Goal: Check status: Check status

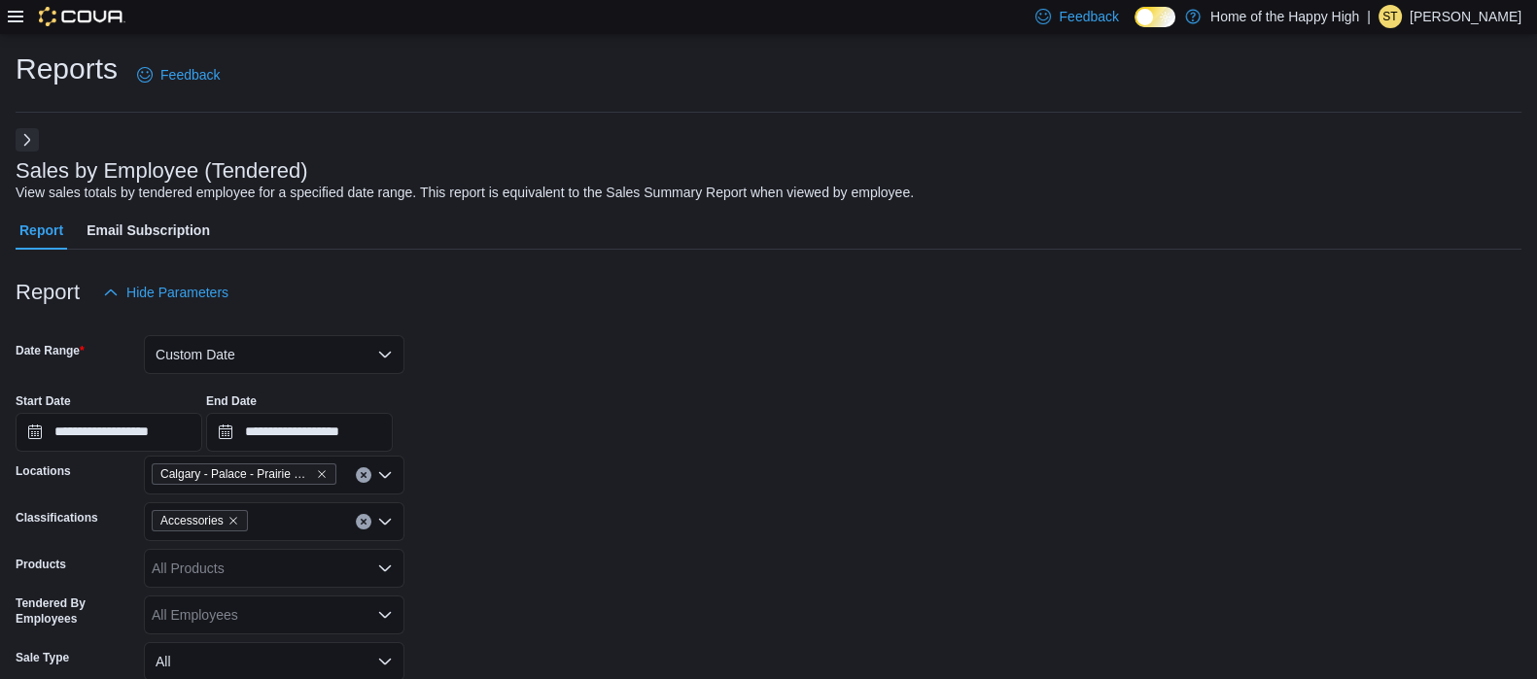
click at [17, 21] on icon at bounding box center [16, 17] width 16 height 12
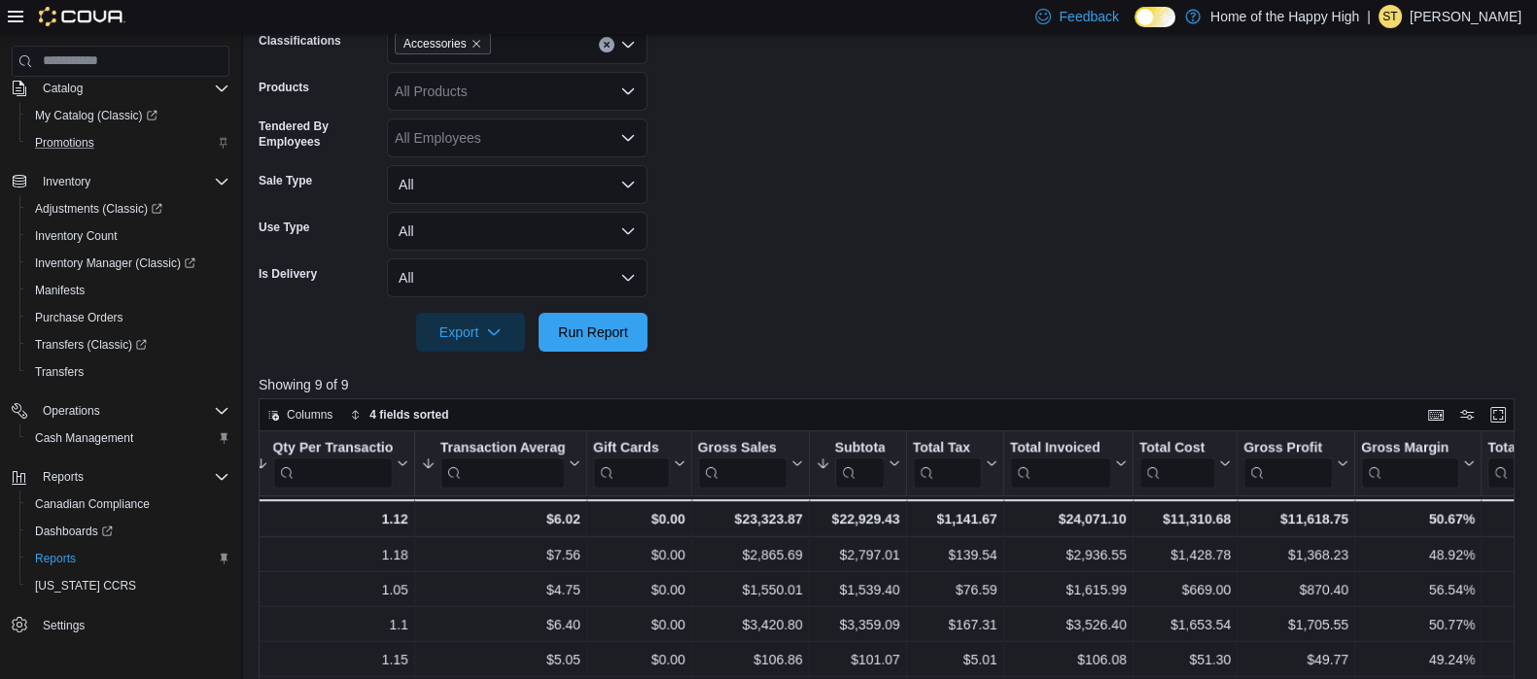
scroll to position [480, 0]
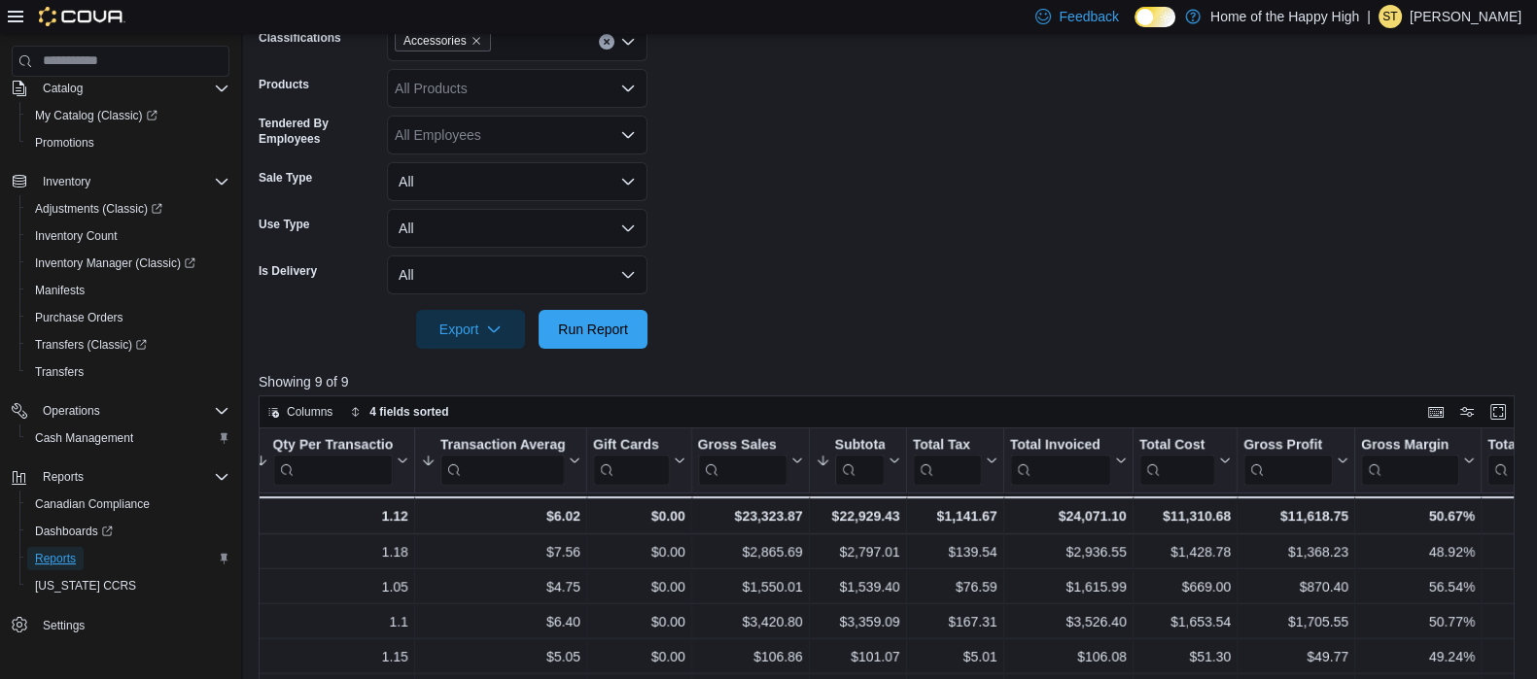
click at [53, 555] on span "Reports" at bounding box center [55, 559] width 41 height 16
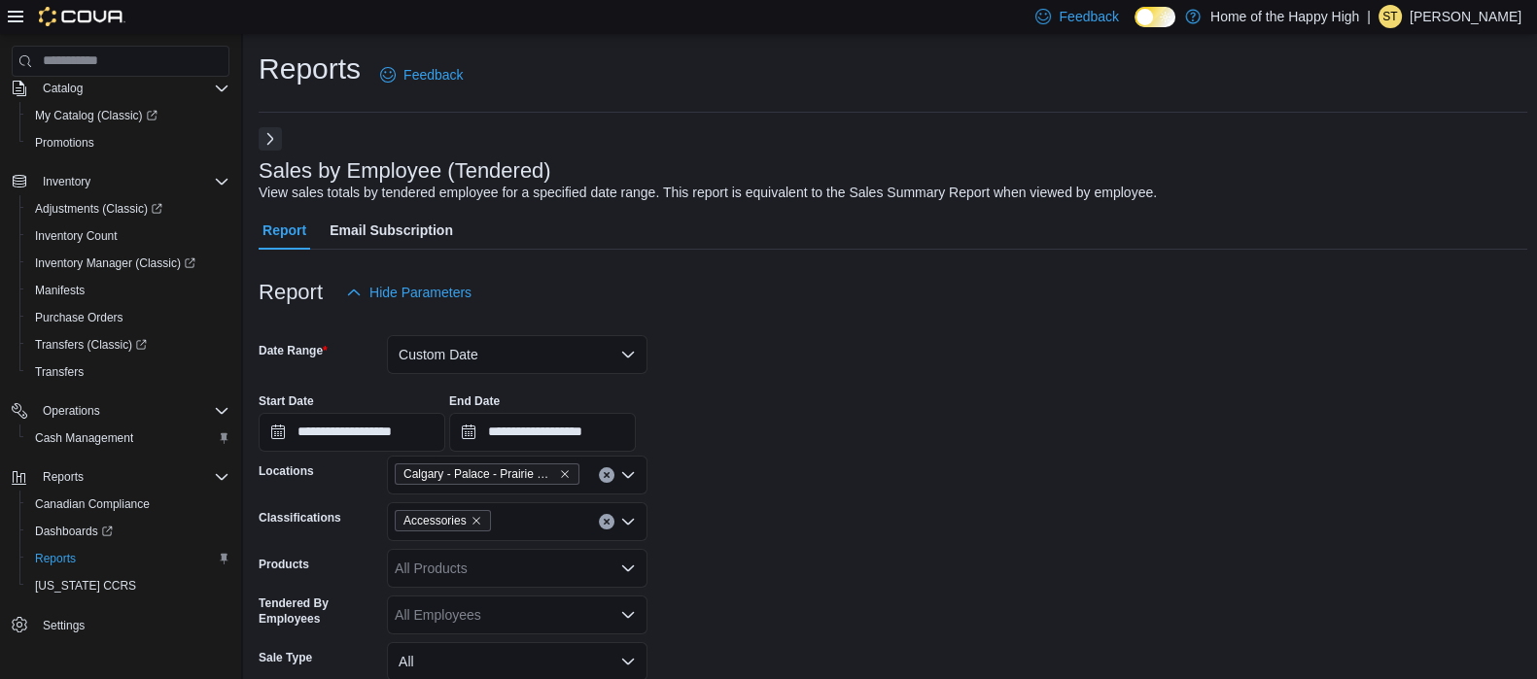
click at [269, 143] on button "Next" at bounding box center [270, 138] width 23 height 23
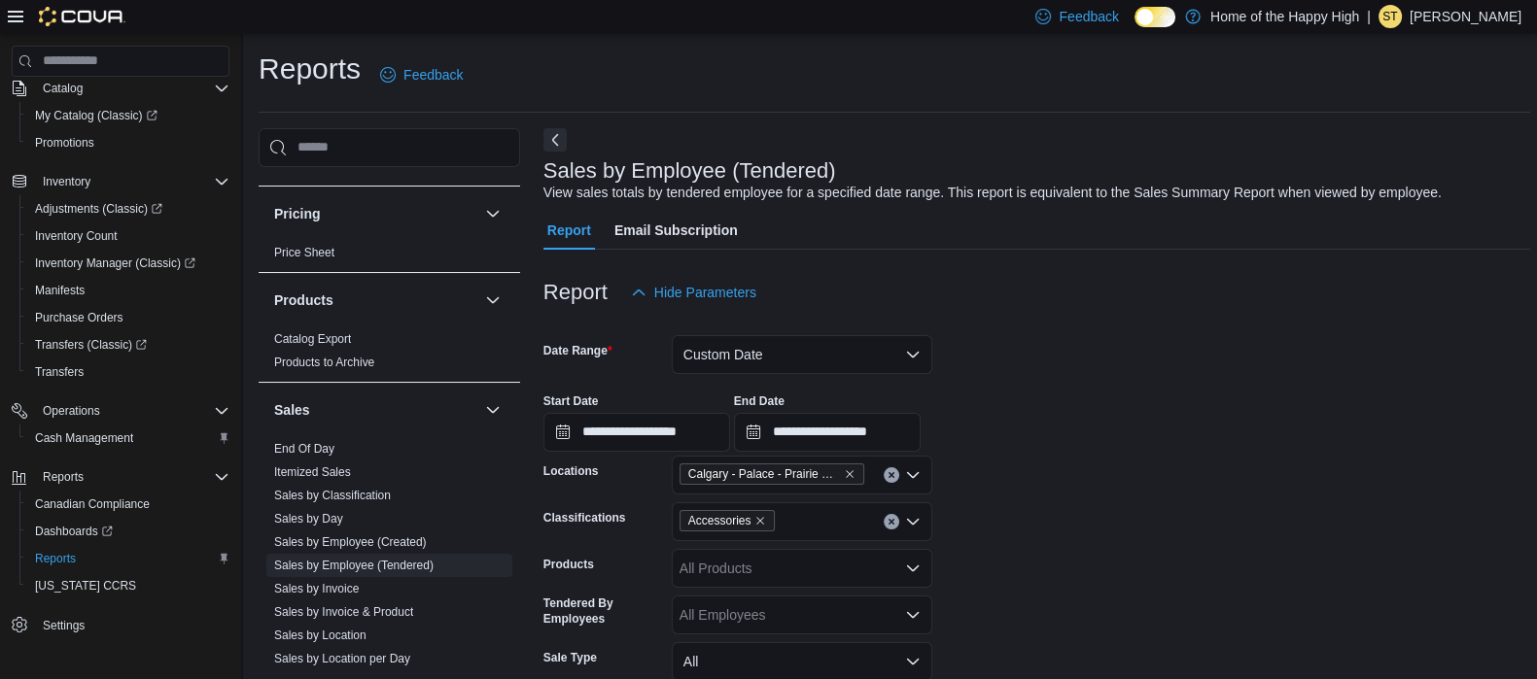
scroll to position [1027, 0]
click at [310, 448] on link "End Of Day" at bounding box center [304, 445] width 60 height 14
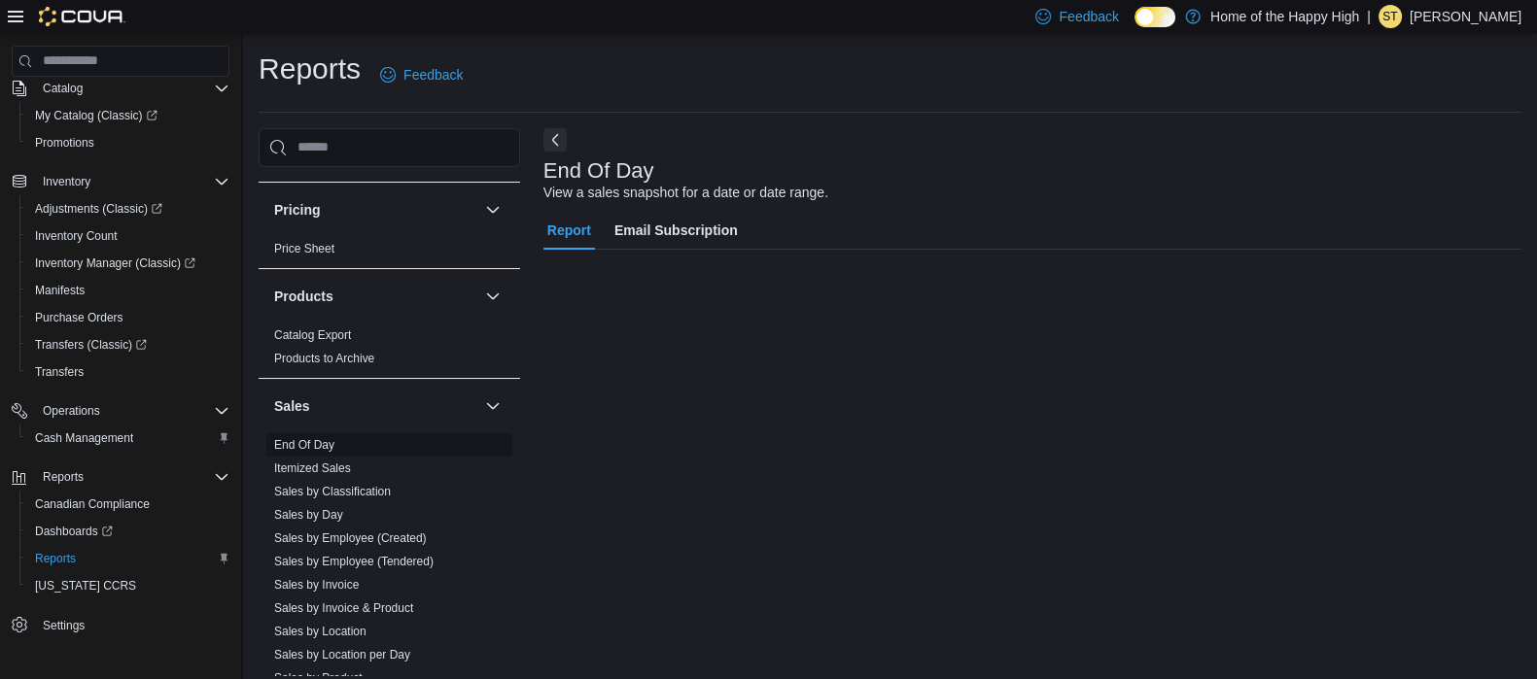
scroll to position [13, 0]
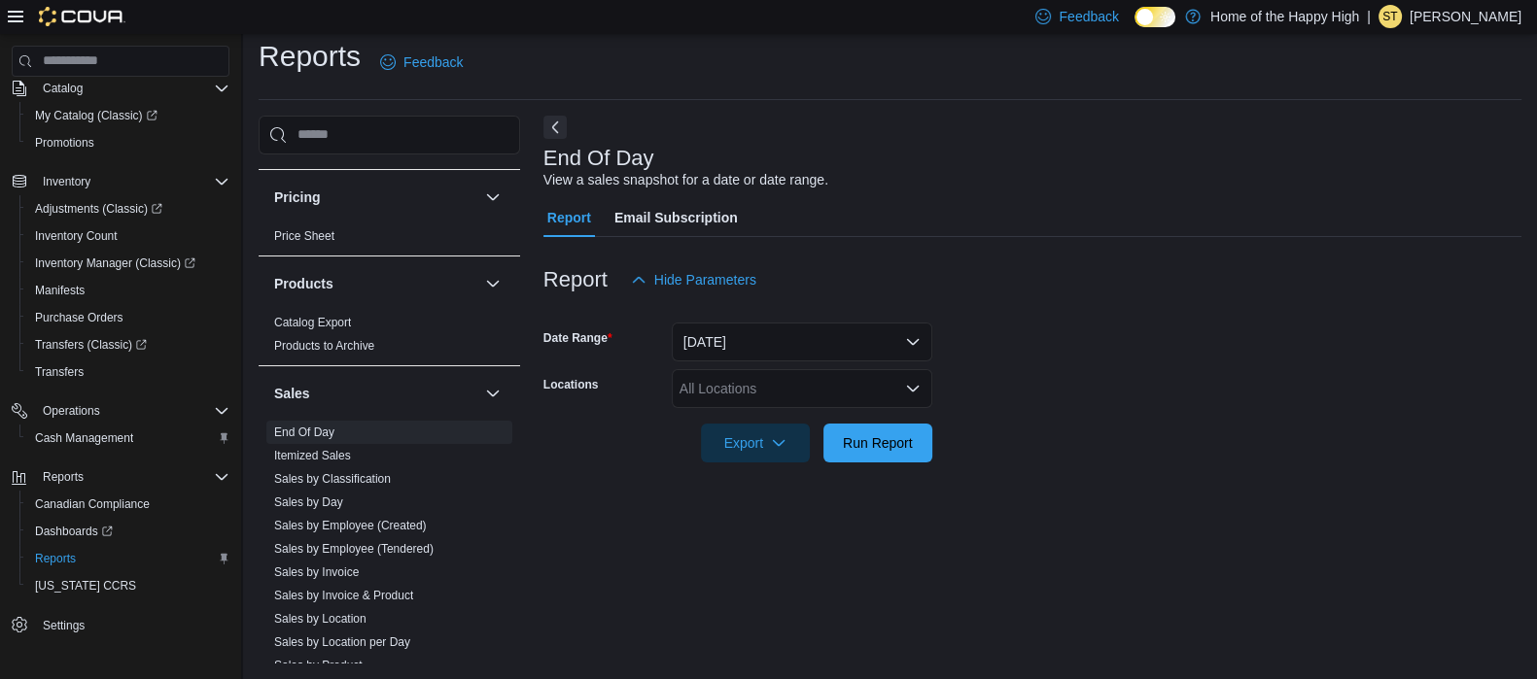
click at [724, 386] on div "All Locations" at bounding box center [802, 388] width 261 height 39
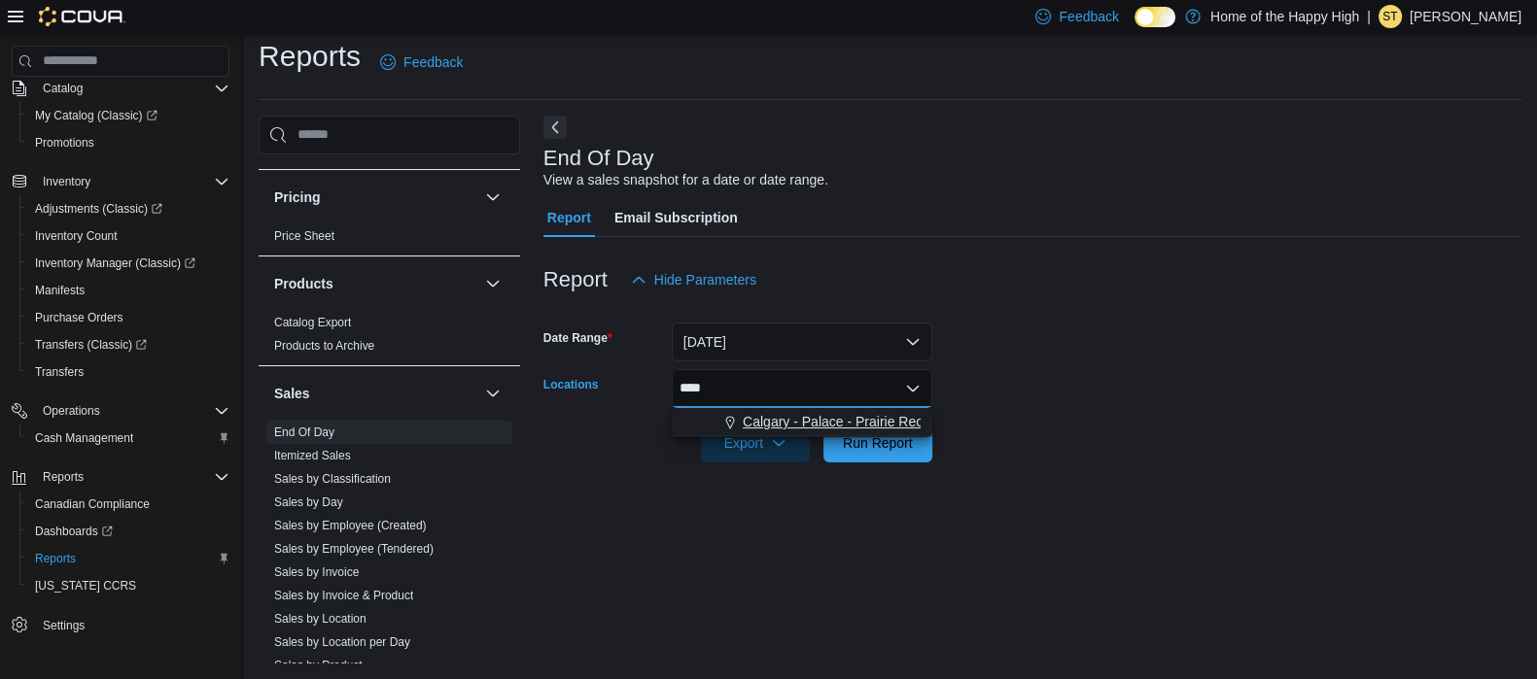
type input "****"
click at [755, 420] on span "Calgary - Palace - Prairie Records" at bounding box center [846, 421] width 206 height 19
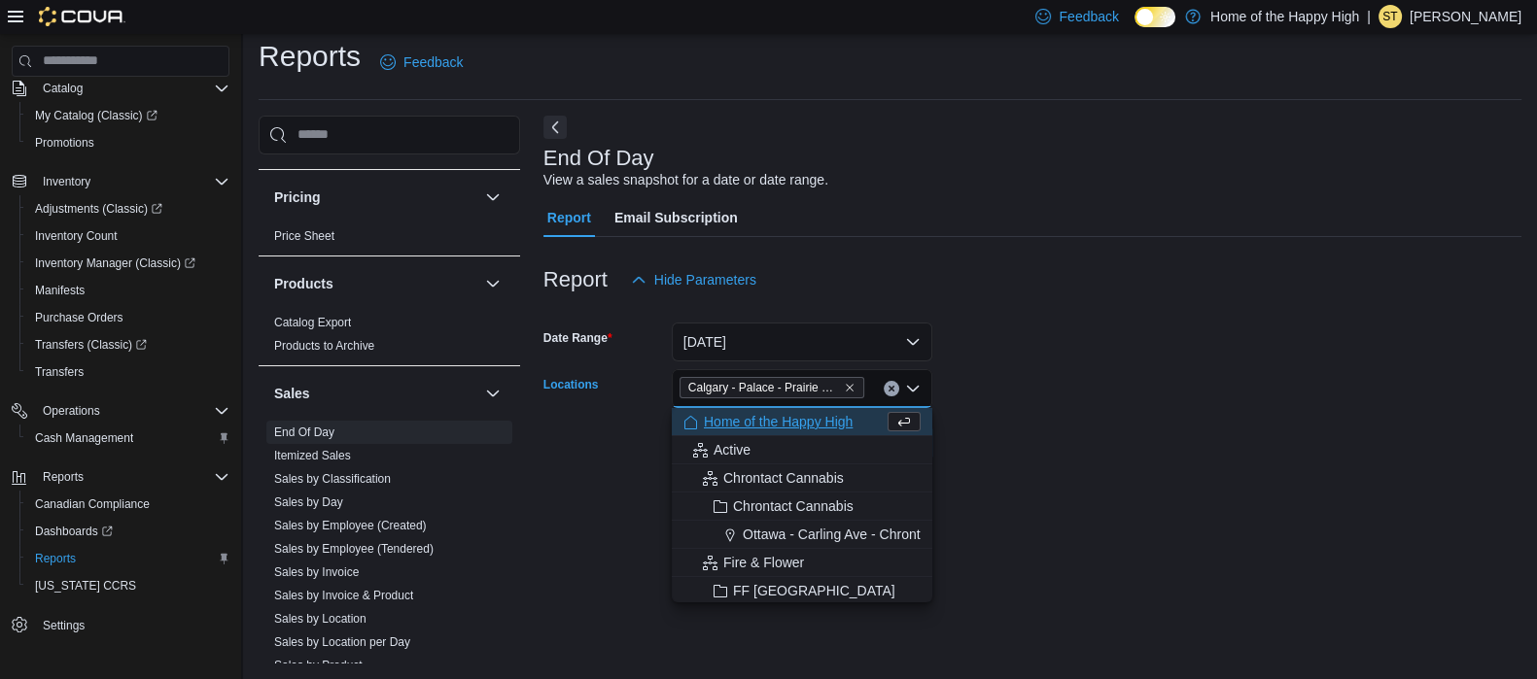
click at [757, 415] on div at bounding box center [1032, 416] width 978 height 16
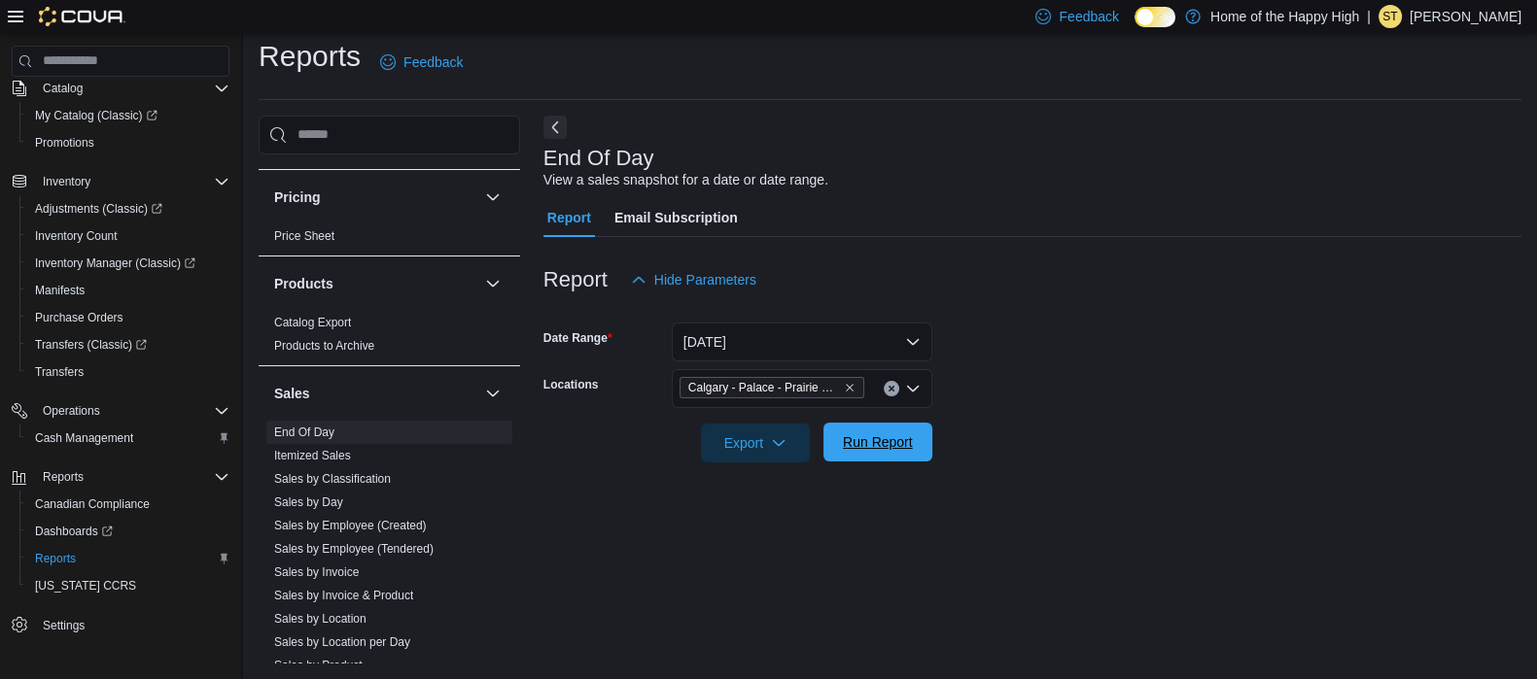
click at [757, 444] on span "Run Report" at bounding box center [878, 442] width 70 height 19
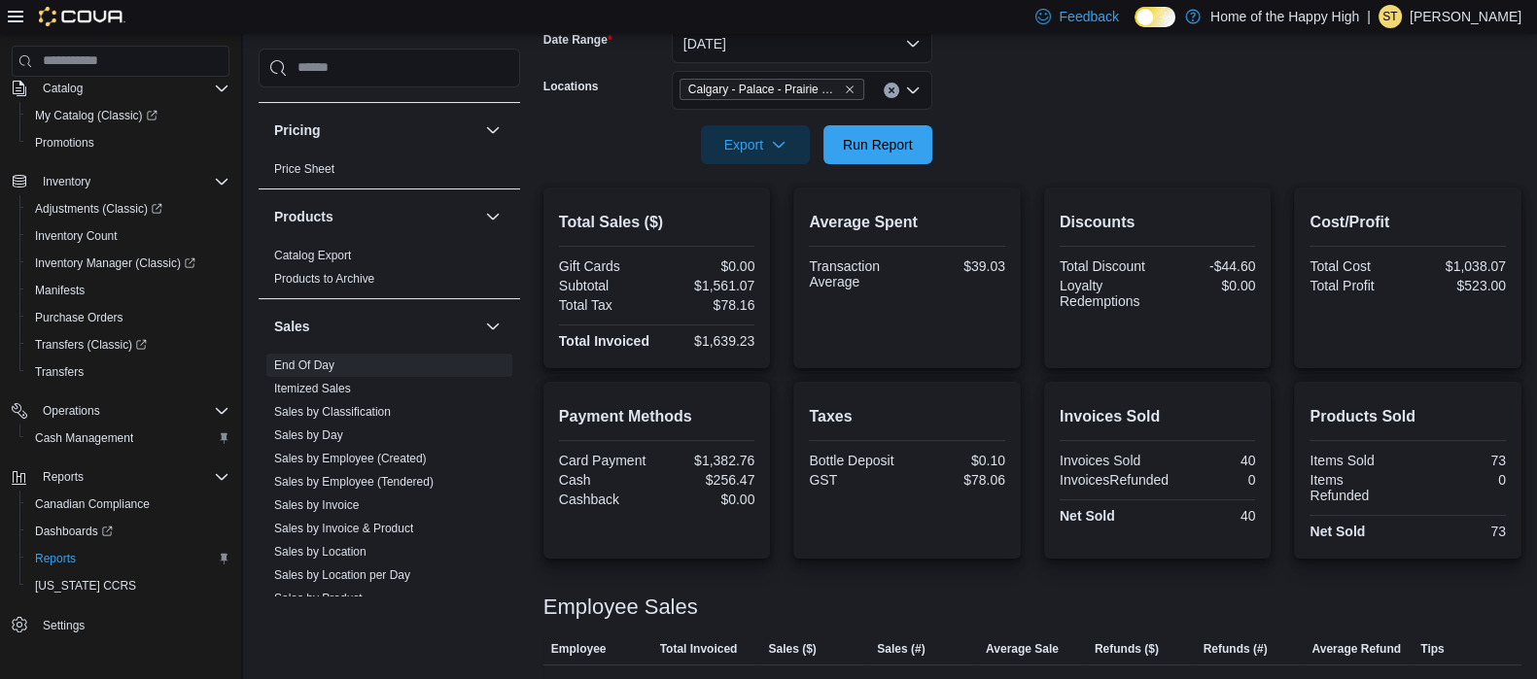
scroll to position [301, 0]
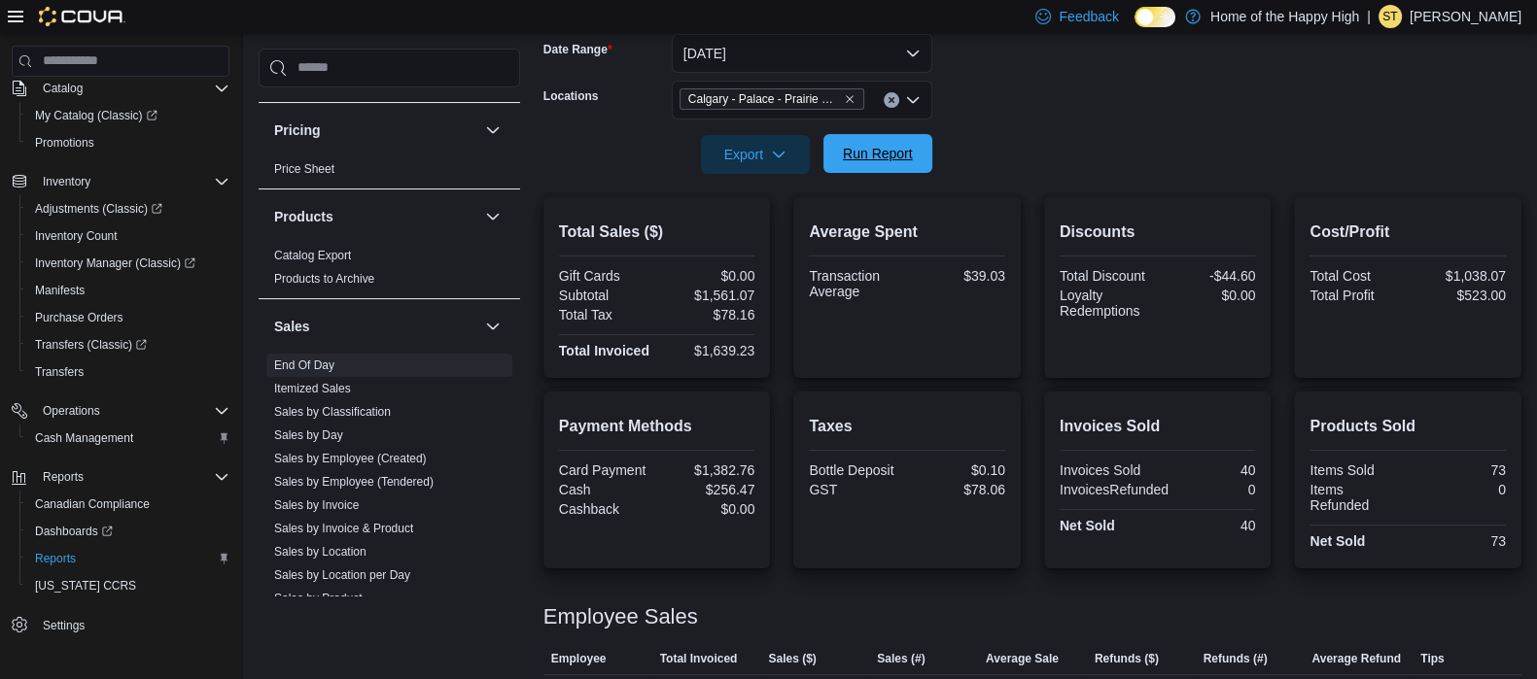
click at [757, 144] on span "Run Report" at bounding box center [878, 153] width 86 height 39
click at [757, 165] on span "Run Report" at bounding box center [878, 153] width 86 height 39
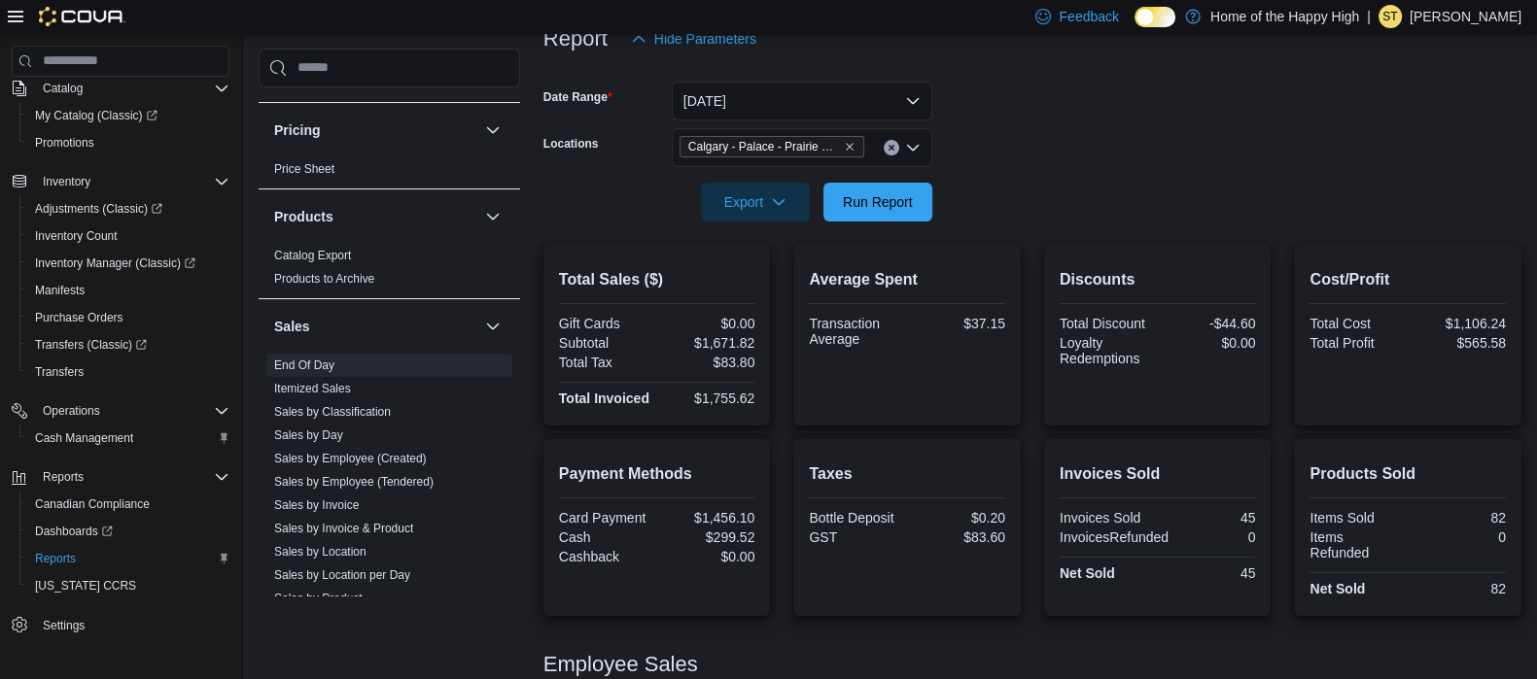
scroll to position [253, 0]
click at [757, 211] on span "Run Report" at bounding box center [878, 202] width 86 height 39
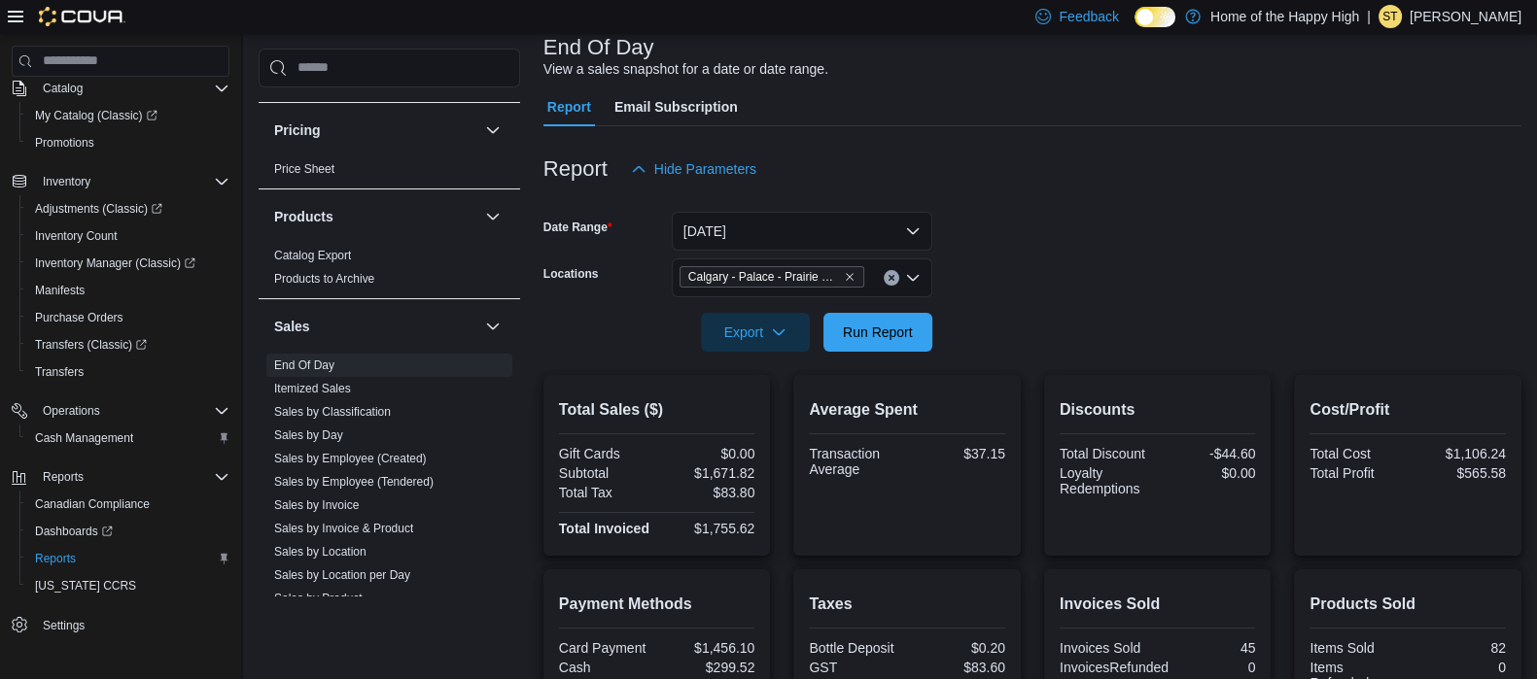
scroll to position [121, 0]
click at [747, 222] on button "[DATE]" at bounding box center [802, 234] width 261 height 39
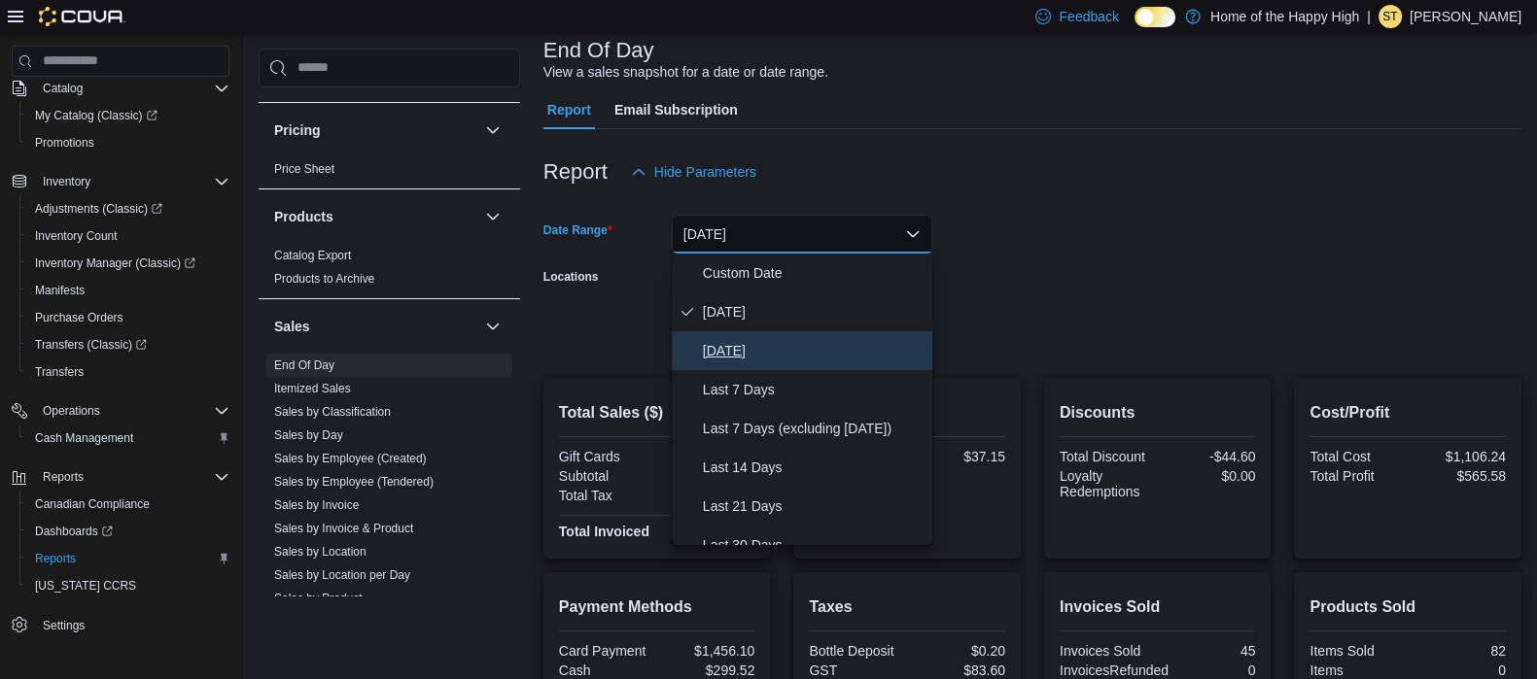
click at [723, 339] on span "[DATE]" at bounding box center [814, 350] width 222 height 23
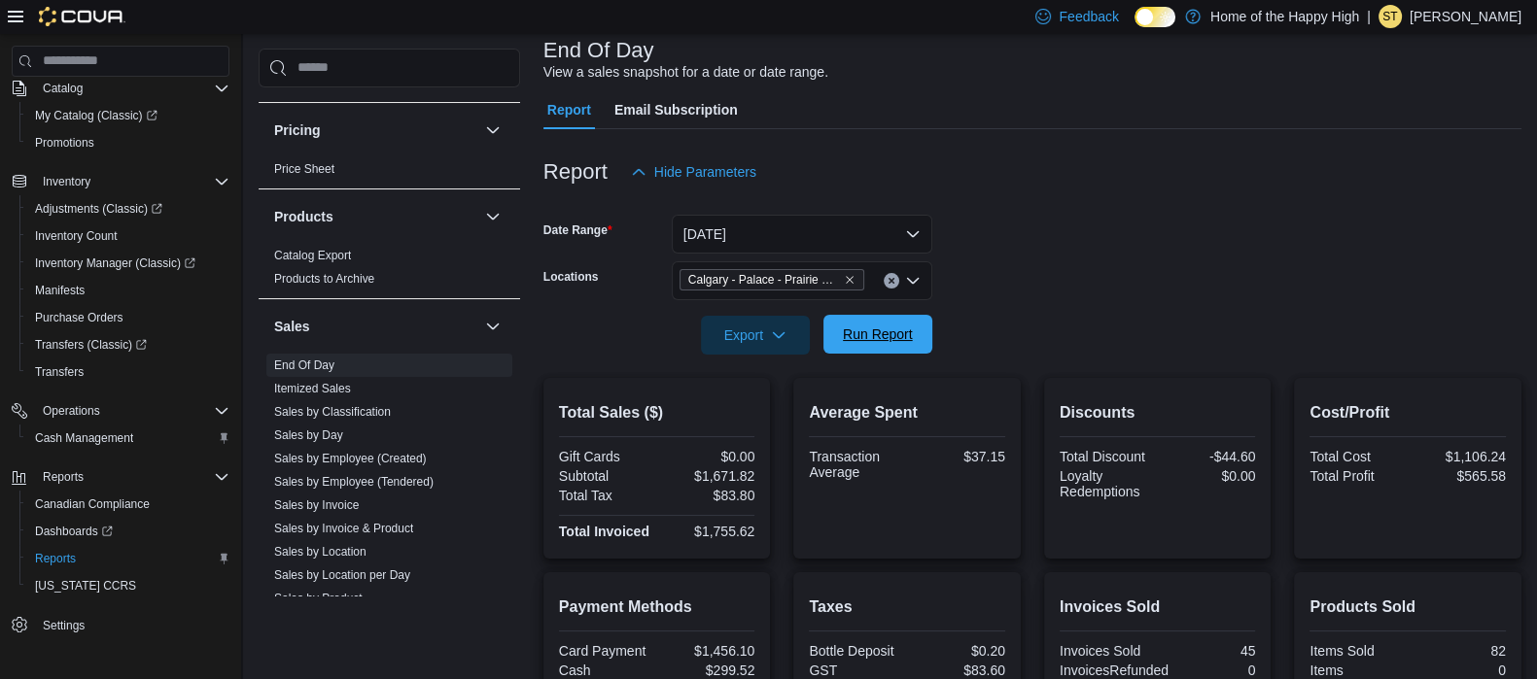
click at [757, 337] on span "Run Report" at bounding box center [878, 334] width 70 height 19
